Goal: Information Seeking & Learning: Learn about a topic

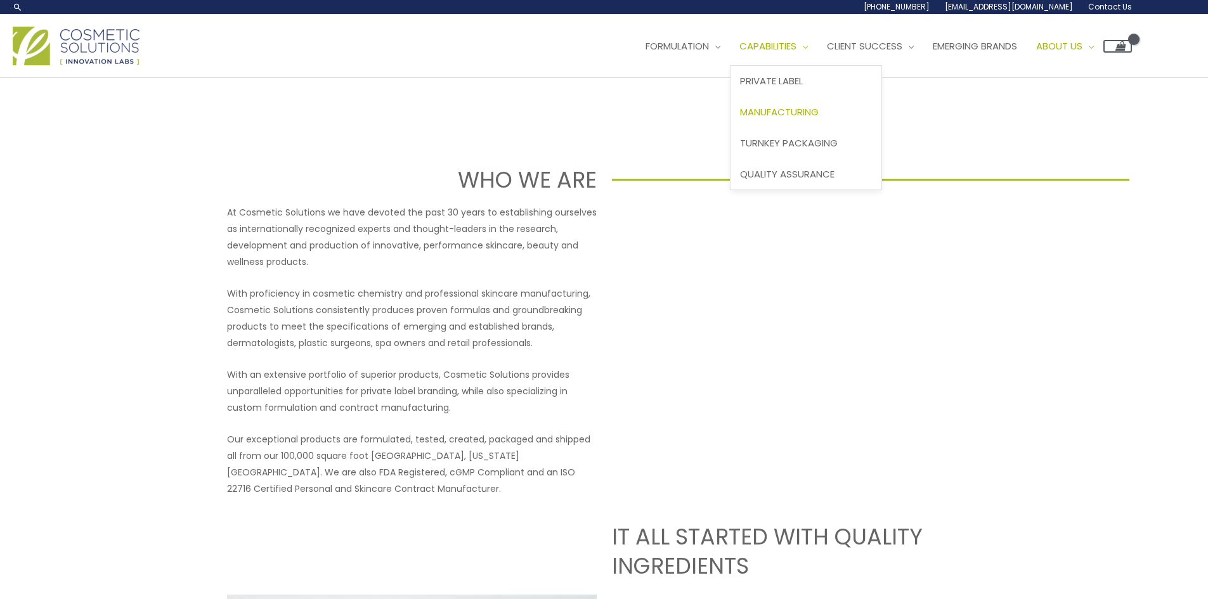
click at [848, 115] on link "Manufacturing" at bounding box center [806, 112] width 151 height 31
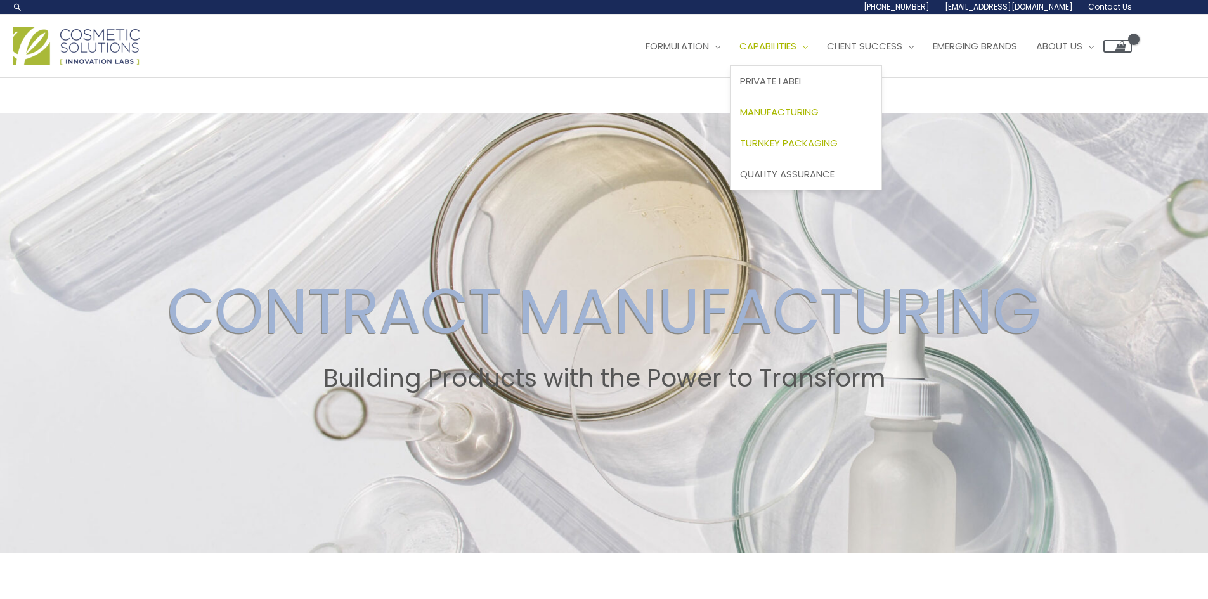
click at [838, 149] on span "Turnkey Packaging" at bounding box center [789, 142] width 98 height 13
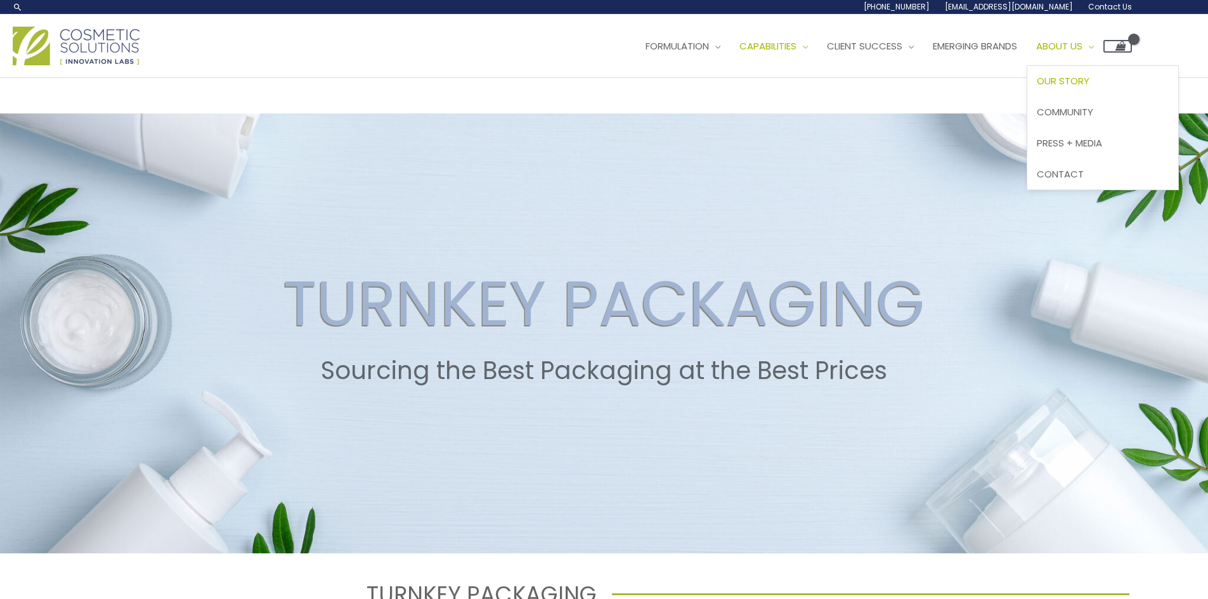
click at [1090, 77] on span "Our Story" at bounding box center [1063, 80] width 53 height 13
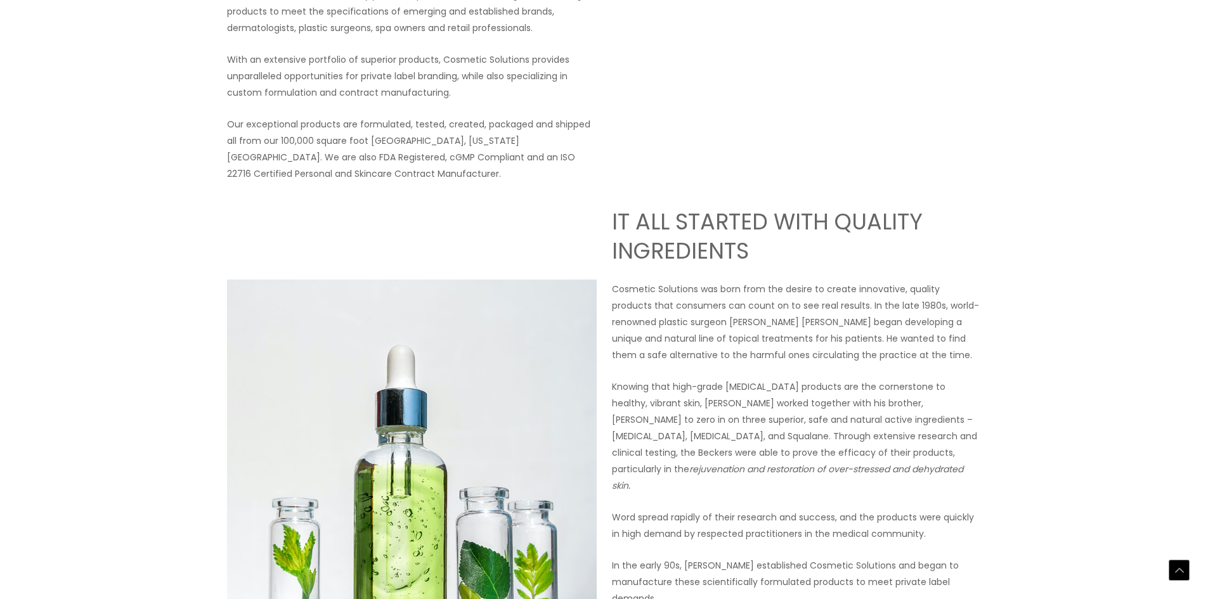
scroll to position [317, 0]
